Goal: Task Accomplishment & Management: Use online tool/utility

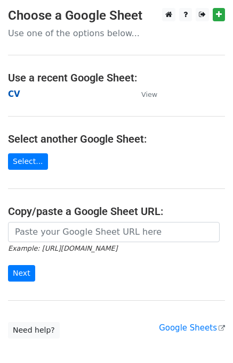
click at [15, 94] on strong "CV" at bounding box center [14, 94] width 12 height 10
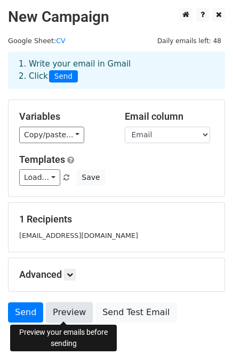
click at [62, 305] on link "Preview" at bounding box center [69, 312] width 47 height 20
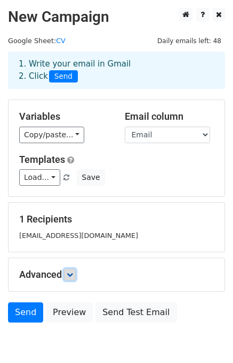
click at [70, 276] on icon at bounding box center [70, 274] width 6 height 6
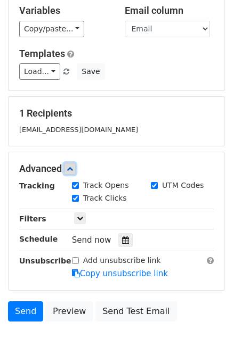
scroll to position [108, 0]
